Goal: Find specific page/section: Find specific page/section

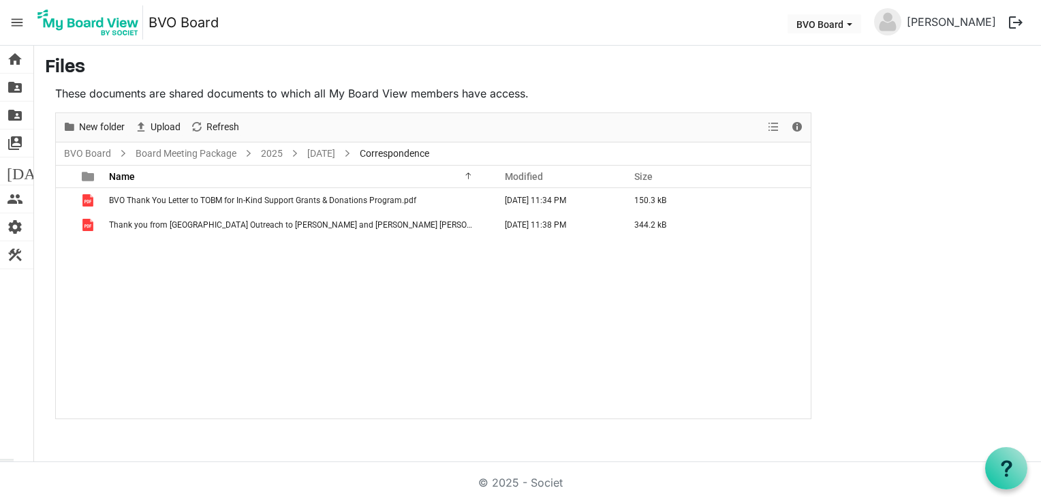
click at [16, 18] on span "menu" at bounding box center [17, 23] width 26 height 26
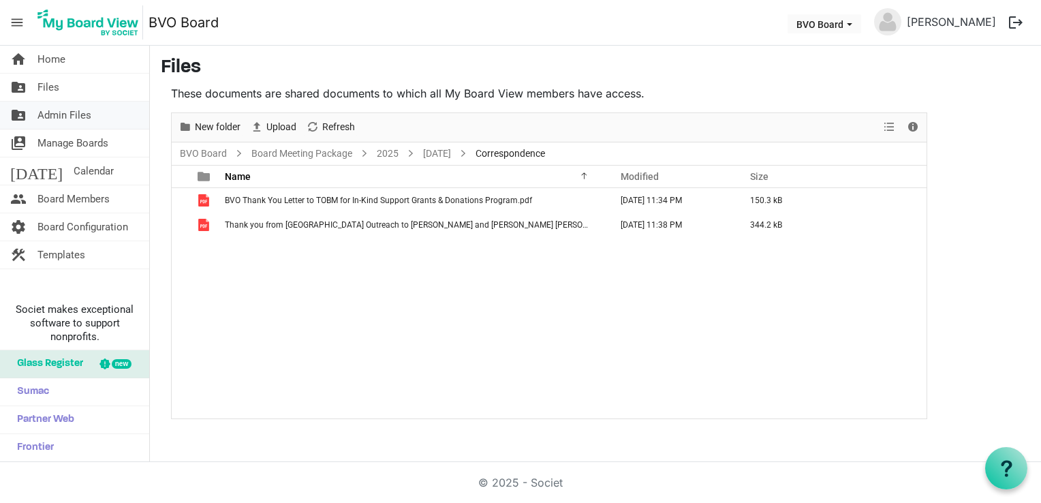
click at [56, 116] on span "Admin Files" at bounding box center [64, 114] width 54 height 27
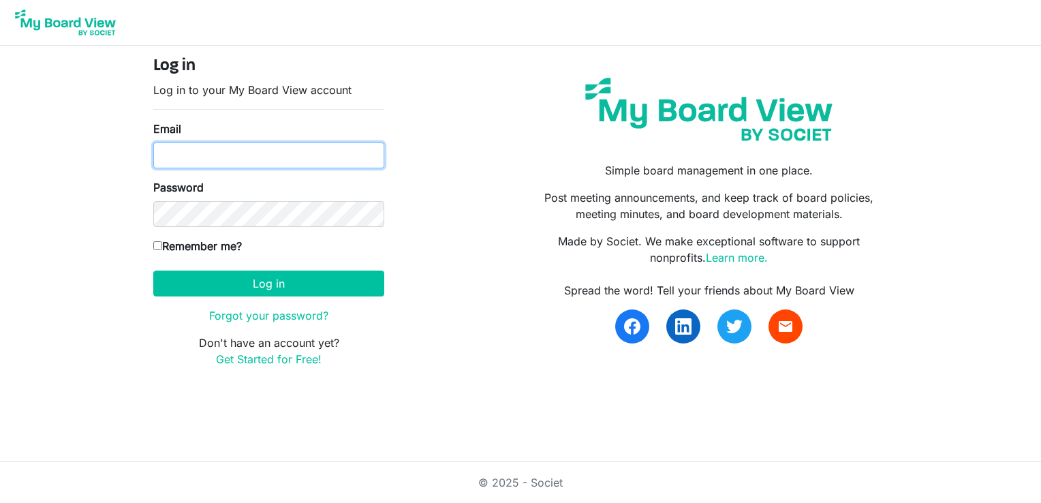
type input "ncoldas@gmail.com"
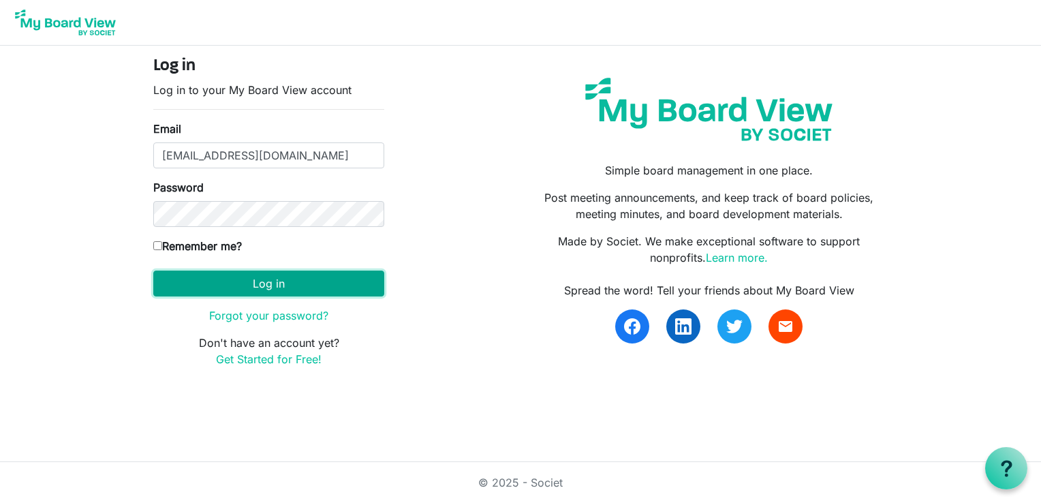
click at [262, 287] on button "Log in" at bounding box center [268, 283] width 231 height 26
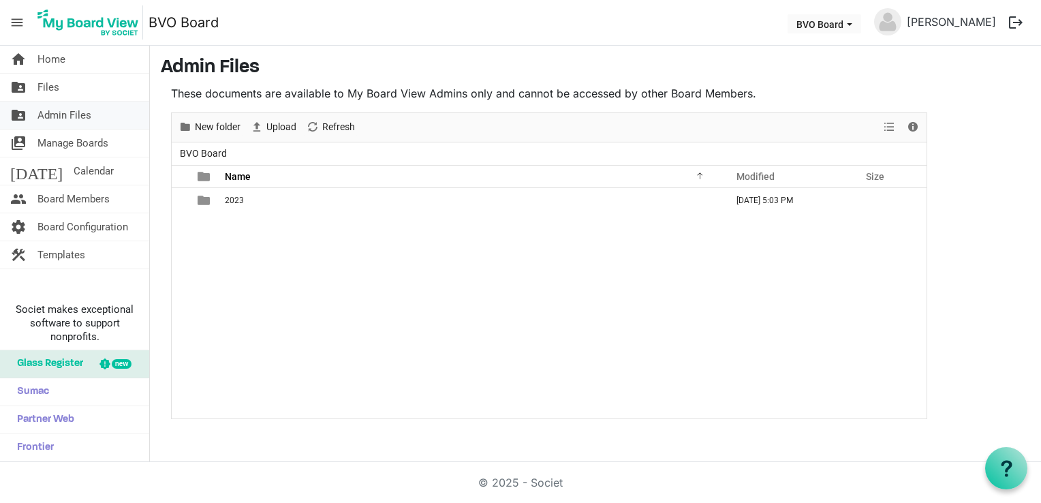
click at [95, 121] on link "folder_shared Admin Files" at bounding box center [74, 114] width 149 height 27
click at [66, 88] on link "folder_shared Files" at bounding box center [74, 87] width 149 height 27
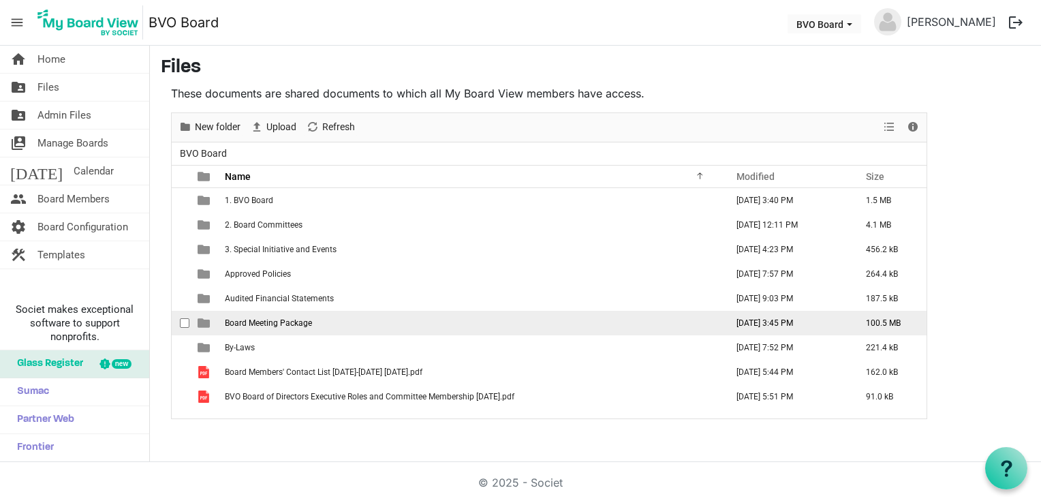
click at [279, 325] on span "Board Meeting Package" at bounding box center [268, 323] width 87 height 10
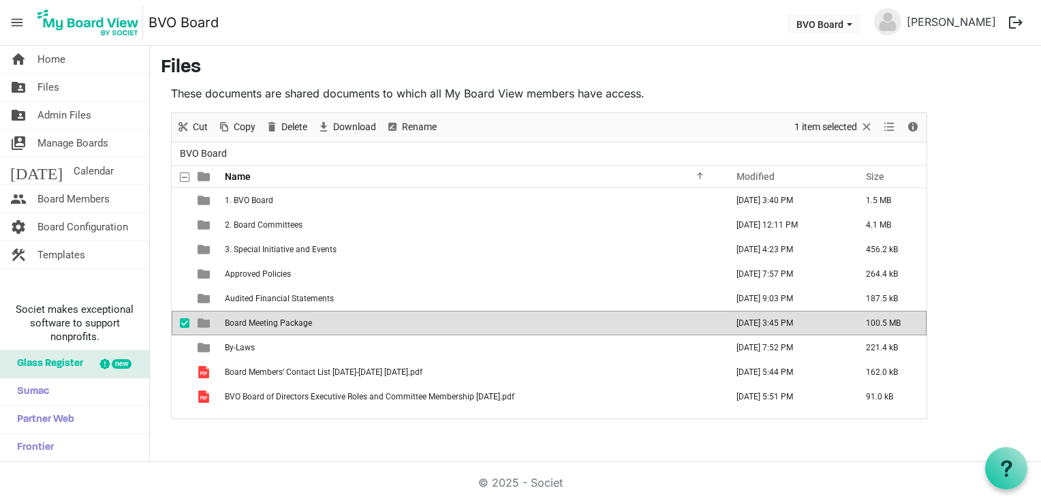
click at [279, 325] on span "Board Meeting Package" at bounding box center [268, 323] width 87 height 10
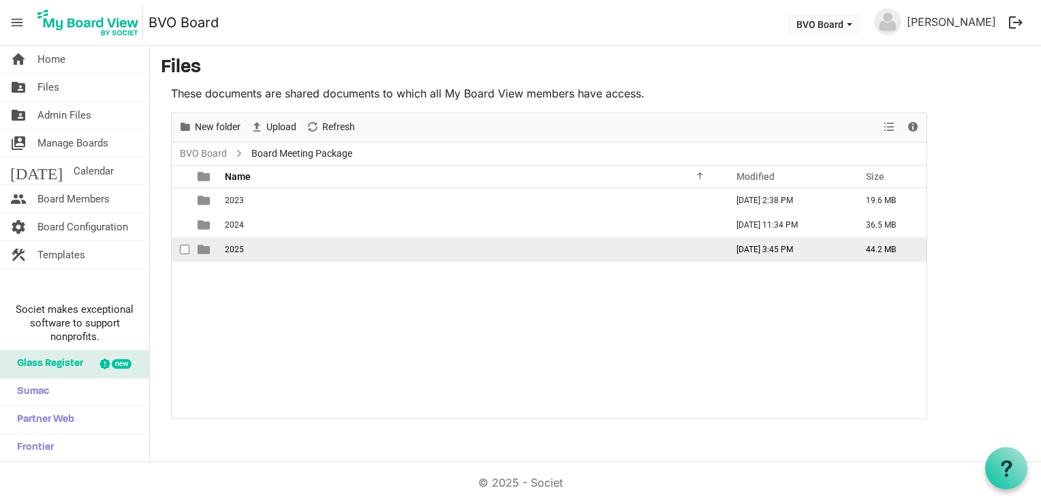
click at [232, 249] on span "2025" at bounding box center [234, 250] width 19 height 10
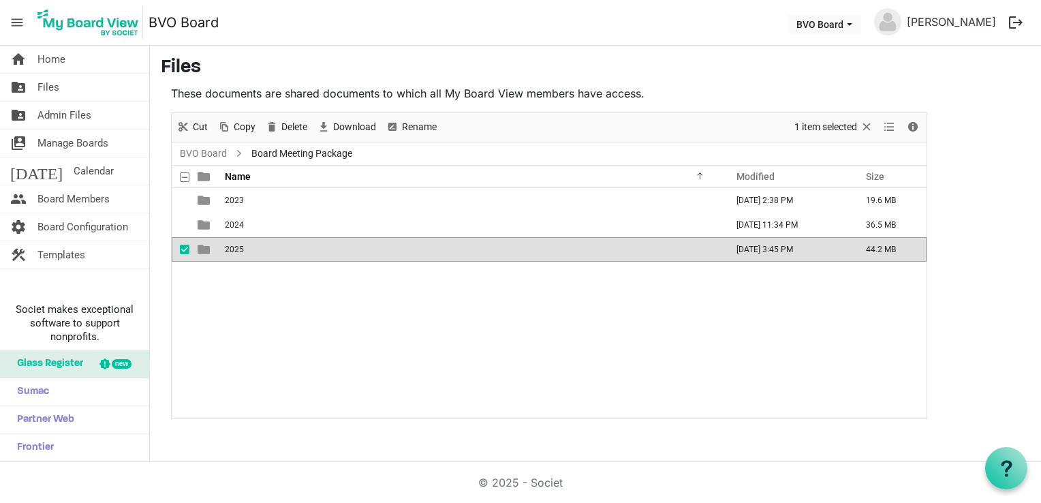
click at [232, 249] on span "2025" at bounding box center [234, 250] width 19 height 10
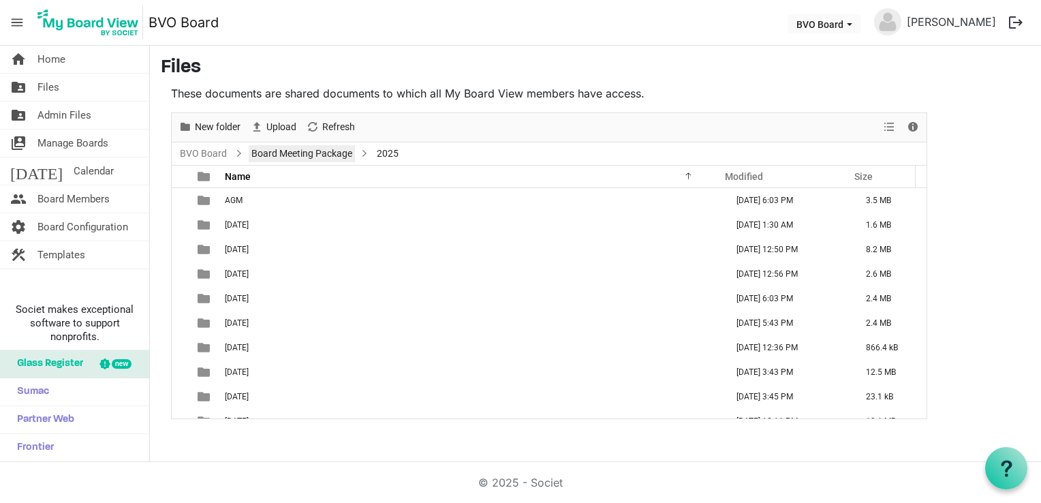
click at [327, 157] on link "Board Meeting Package" at bounding box center [302, 153] width 106 height 17
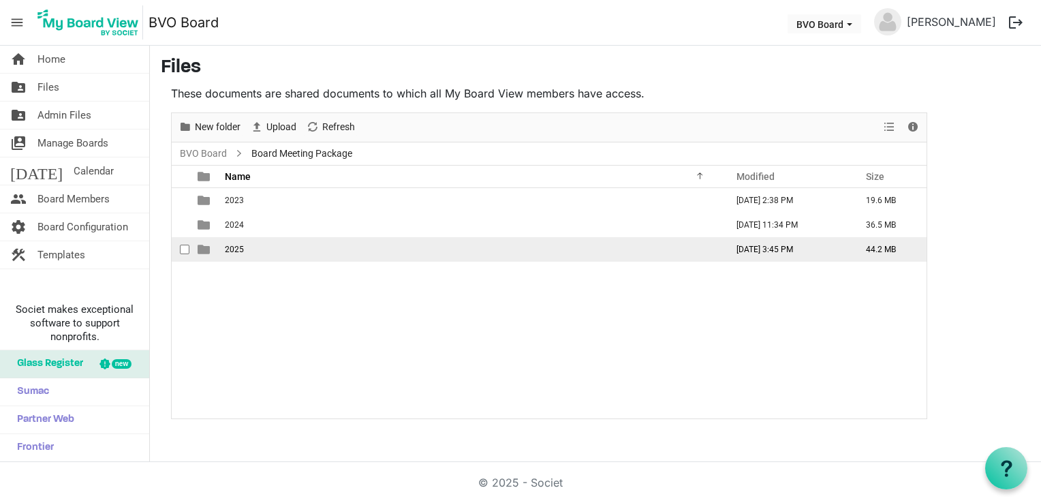
click at [226, 245] on span "2025" at bounding box center [234, 250] width 19 height 10
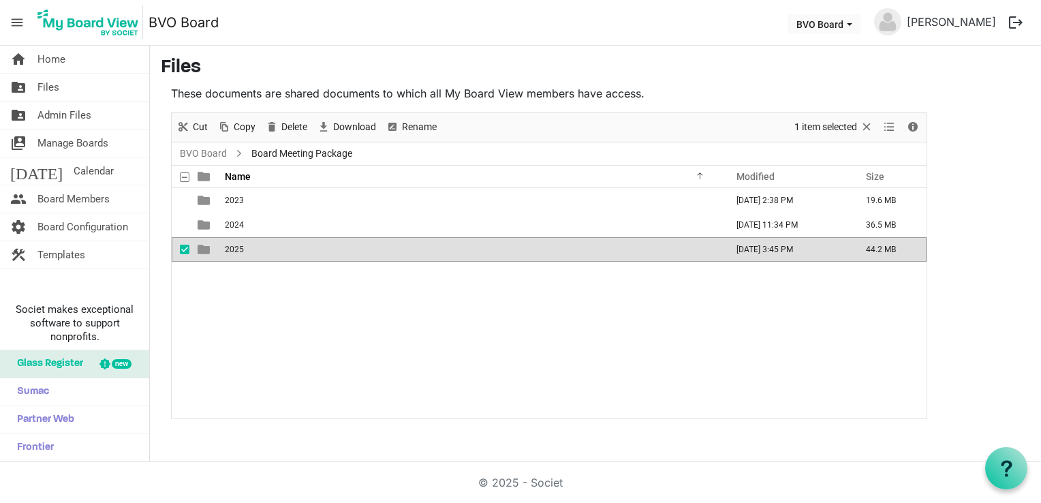
click at [226, 245] on span "2025" at bounding box center [234, 250] width 19 height 10
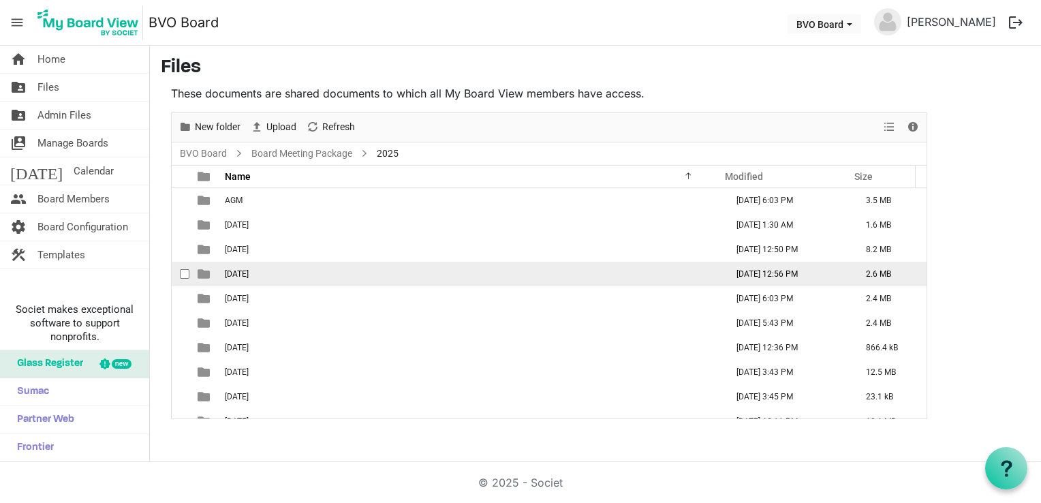
scroll to position [14, 0]
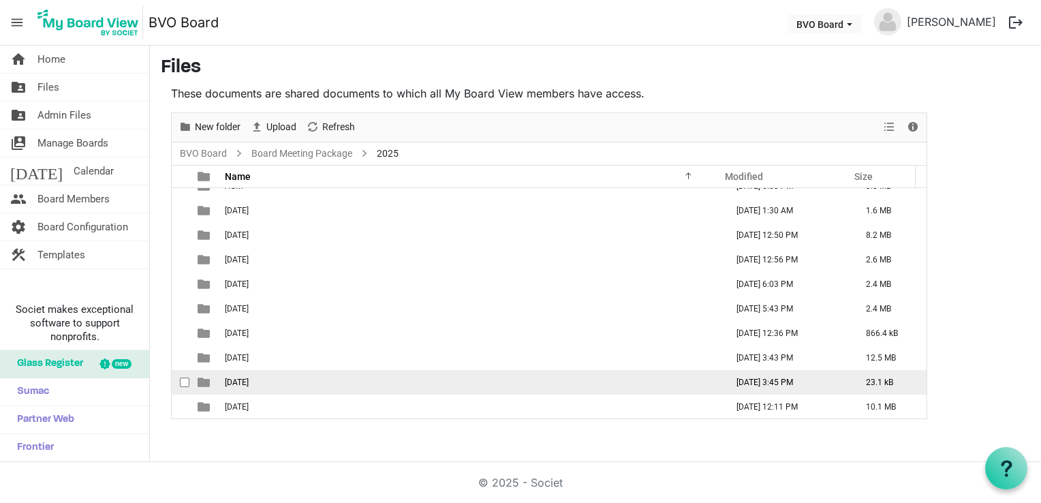
click at [244, 386] on td "[DATE]" at bounding box center [471, 382] width 501 height 25
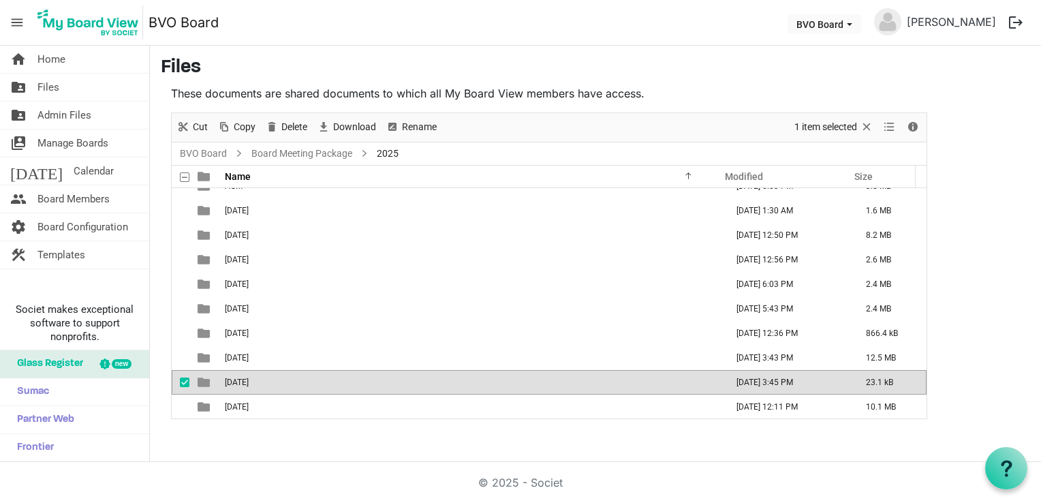
click at [244, 386] on td "[DATE]" at bounding box center [471, 382] width 501 height 25
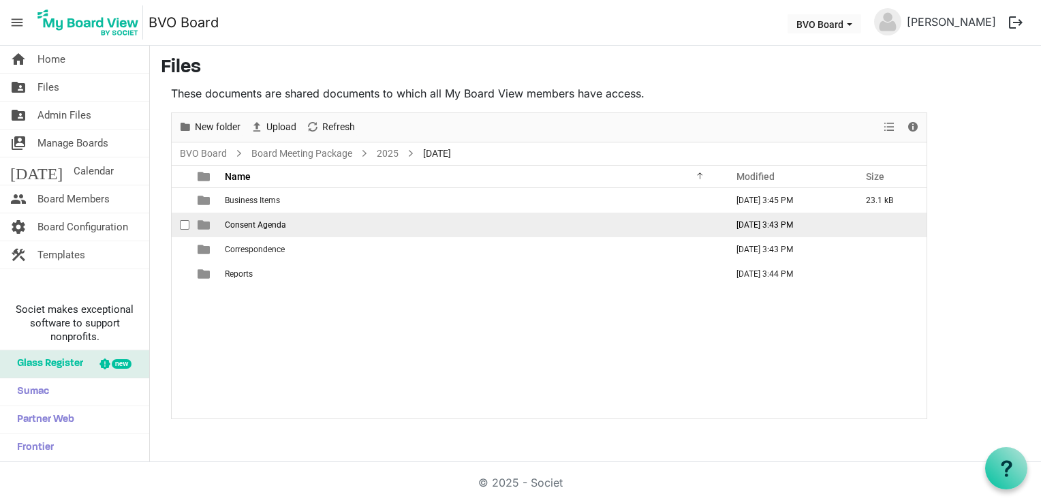
click at [260, 220] on span "Consent Agenda" at bounding box center [255, 225] width 61 height 10
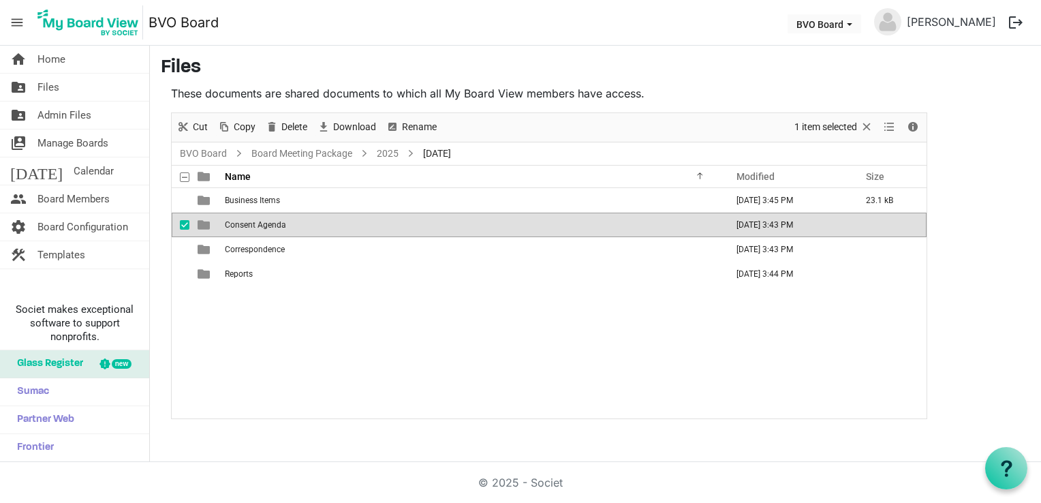
click at [260, 220] on span "Consent Agenda" at bounding box center [255, 225] width 61 height 10
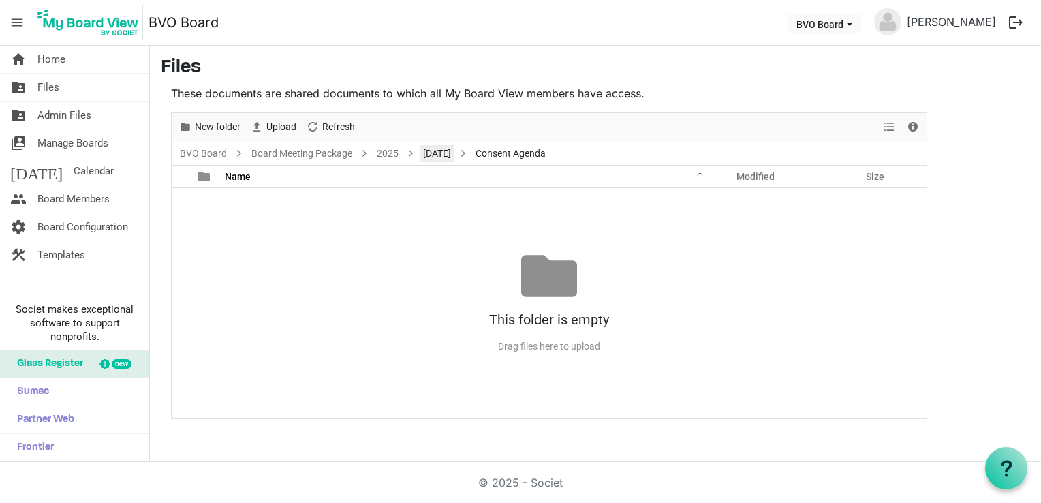
click at [446, 161] on link "[DATE]" at bounding box center [436, 153] width 33 height 17
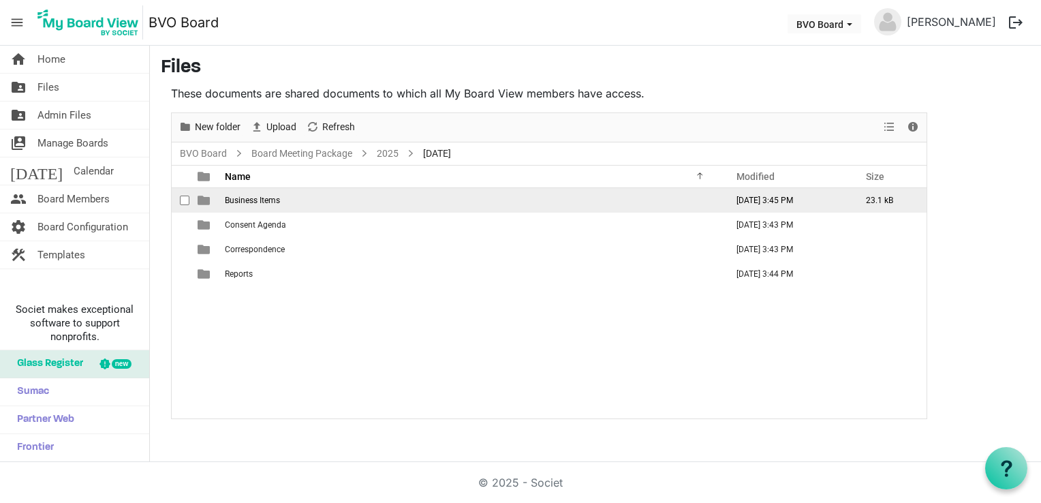
click at [264, 200] on span "Business Items" at bounding box center [252, 200] width 55 height 10
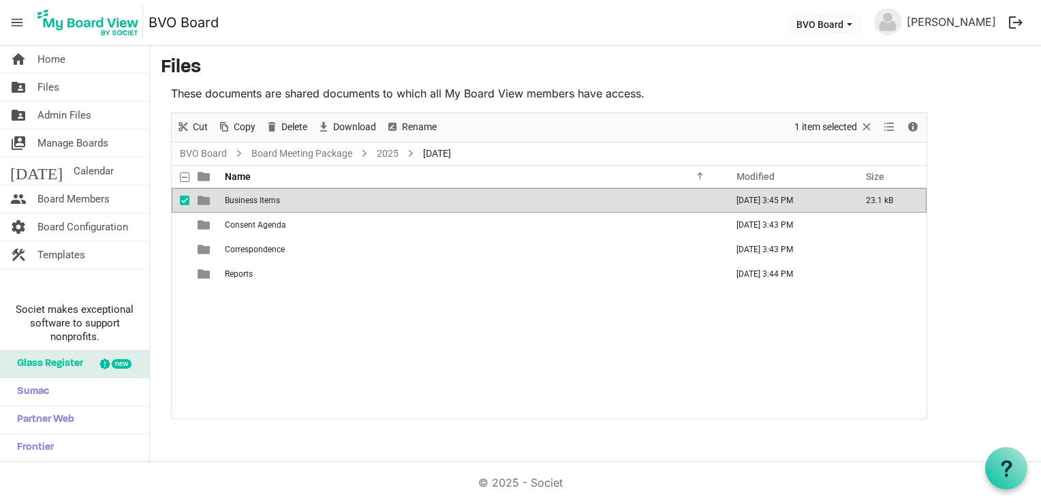
click at [264, 200] on span "Business Items" at bounding box center [252, 200] width 55 height 10
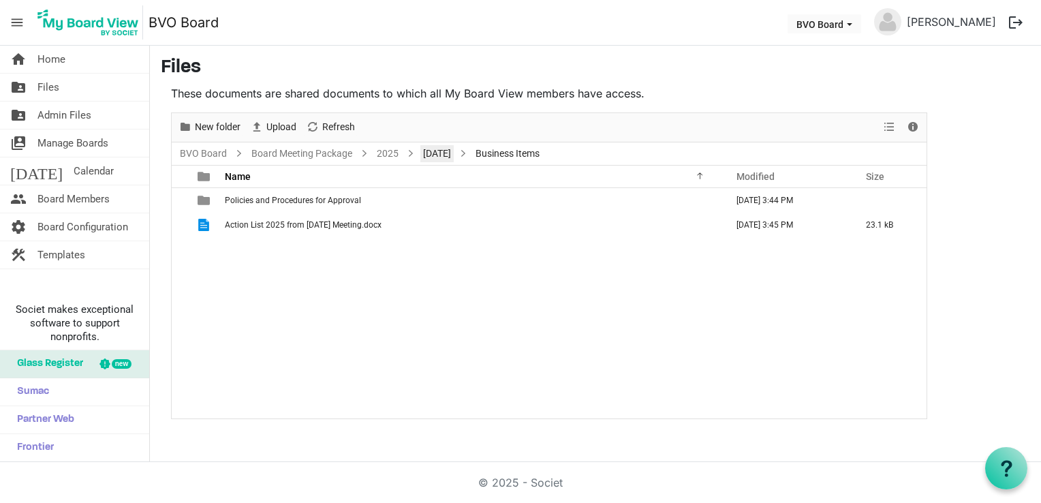
click at [443, 152] on link "[DATE]" at bounding box center [436, 153] width 33 height 17
